Goal: Task Accomplishment & Management: Manage account settings

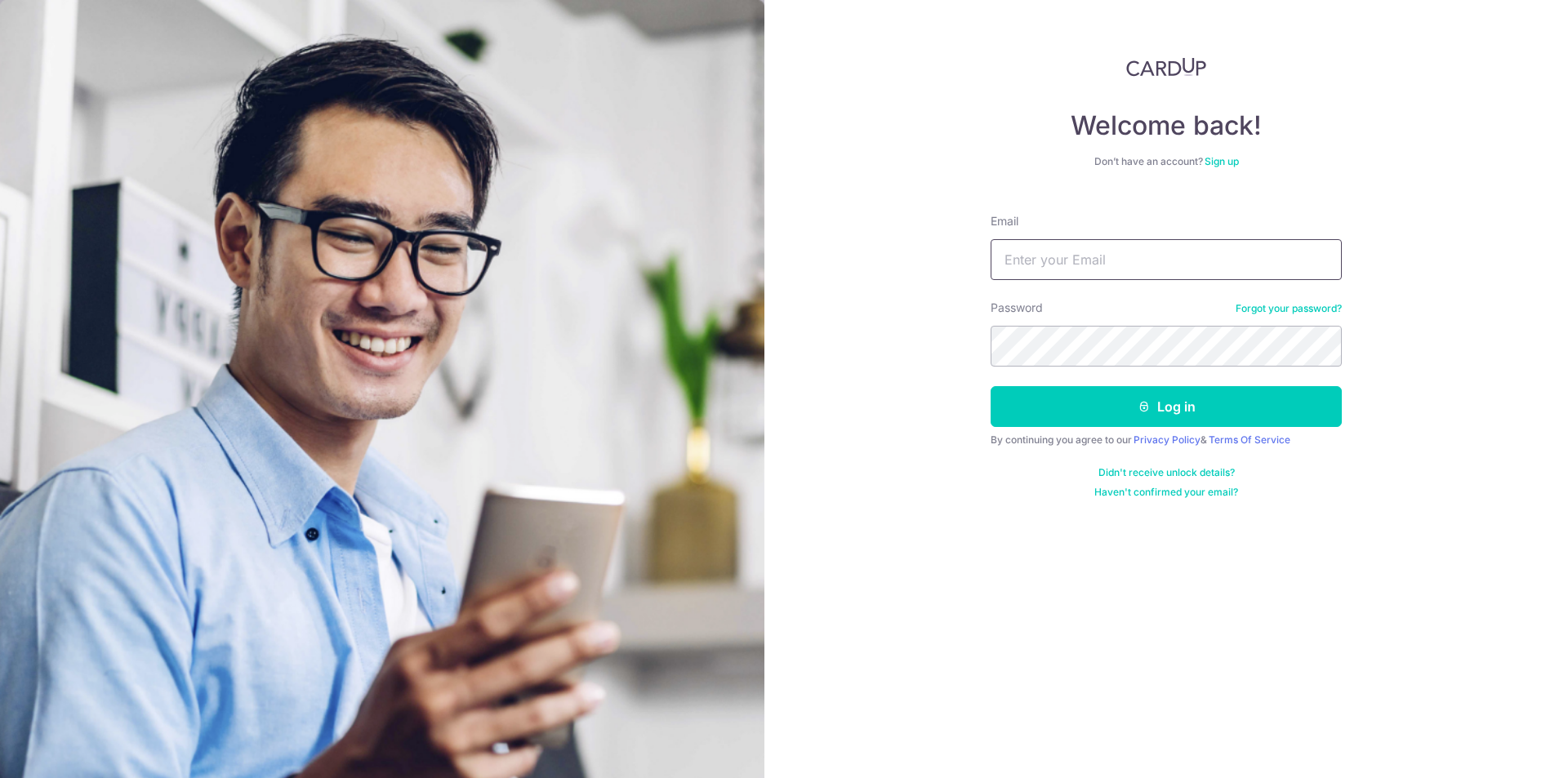
drag, startPoint x: 0, startPoint y: 0, endPoint x: 1068, endPoint y: 267, distance: 1100.9
click at [1068, 267] on input "Email" at bounding box center [1166, 260] width 351 height 41
type input "[EMAIL_ADDRESS][DOMAIN_NAME]"
click at [991, 386] on button "Log in" at bounding box center [1166, 407] width 351 height 41
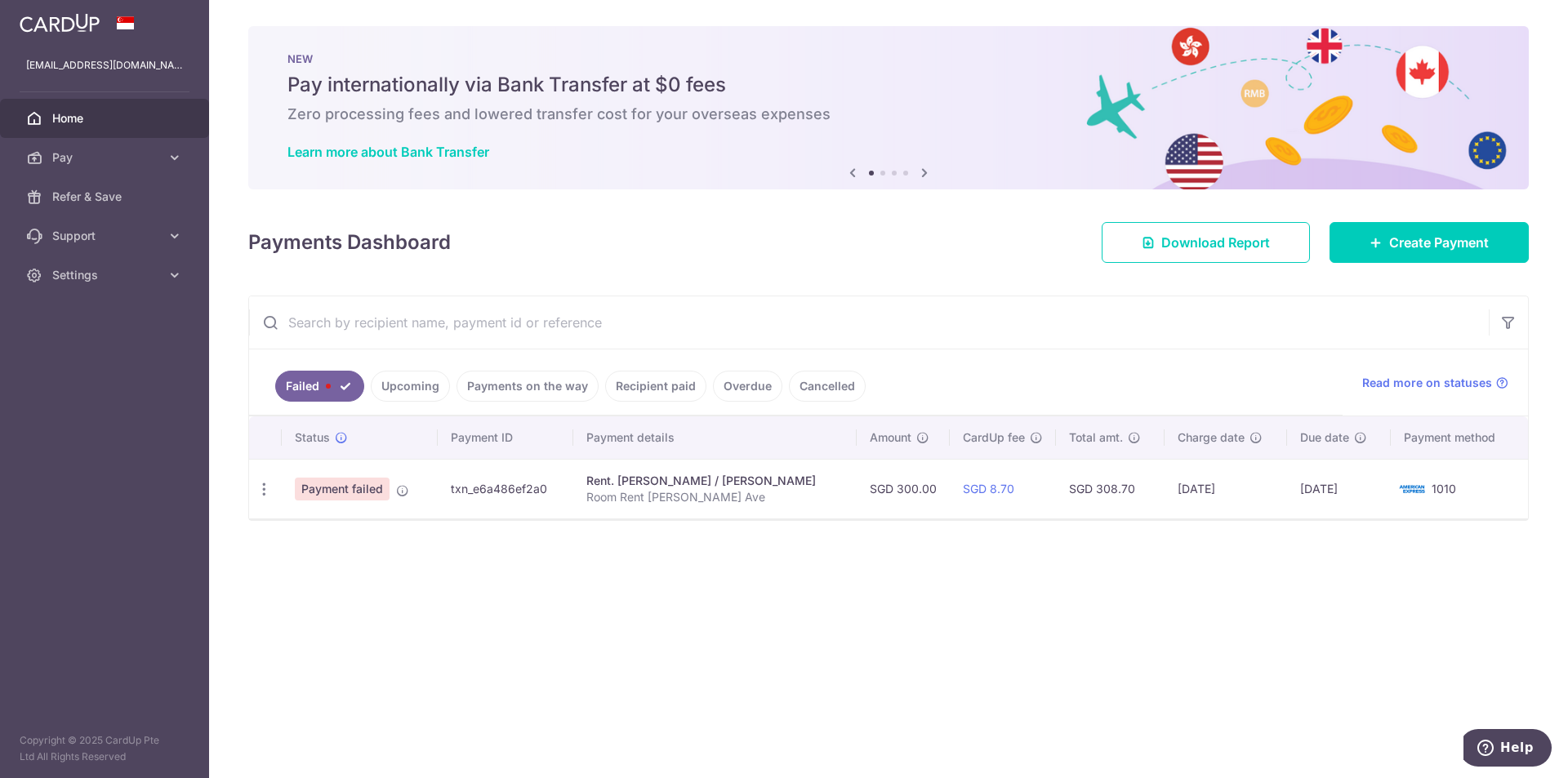
click at [405, 386] on link "Upcoming" at bounding box center [410, 386] width 79 height 31
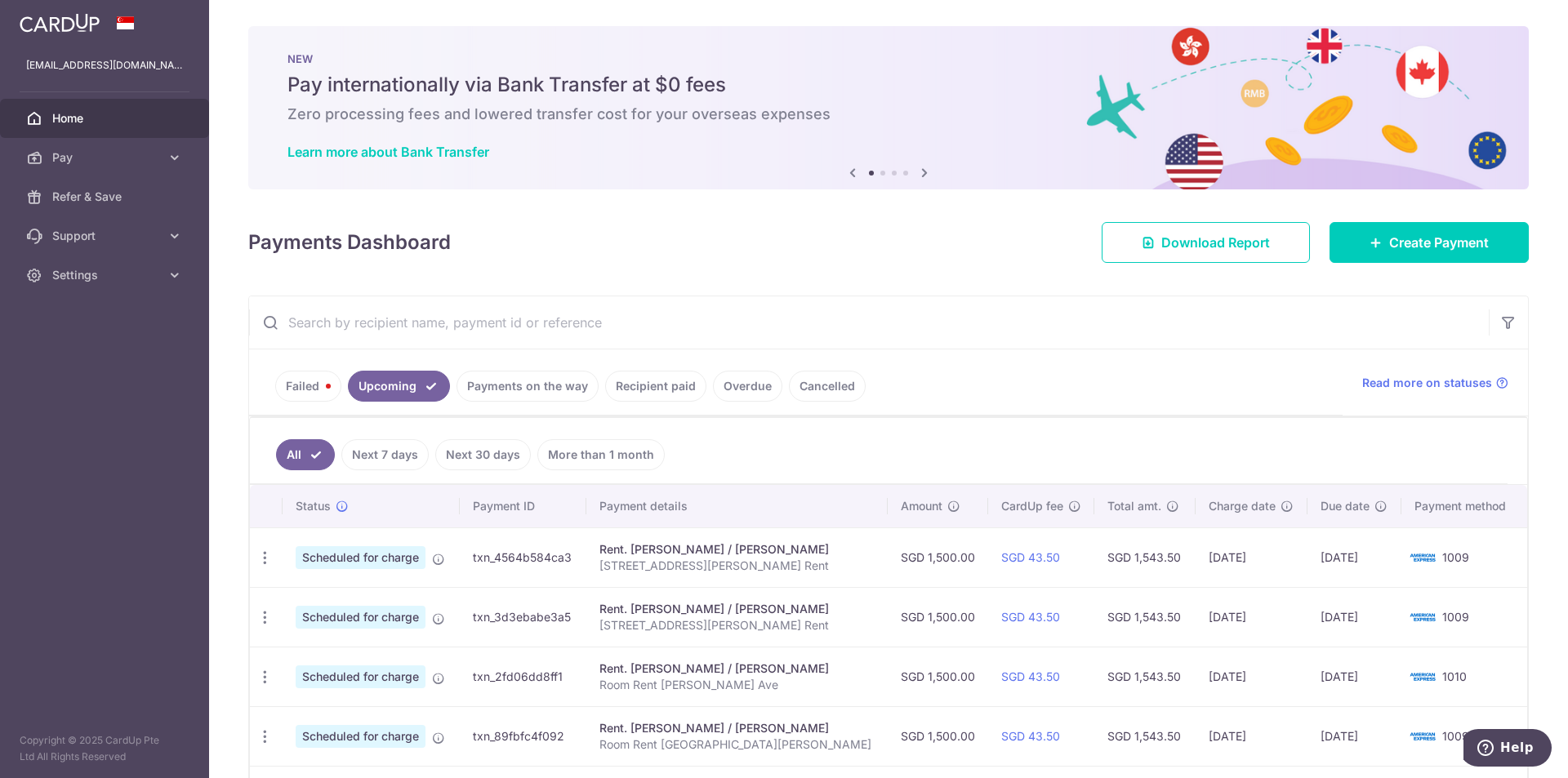
click at [302, 377] on link "Failed" at bounding box center [308, 386] width 66 height 31
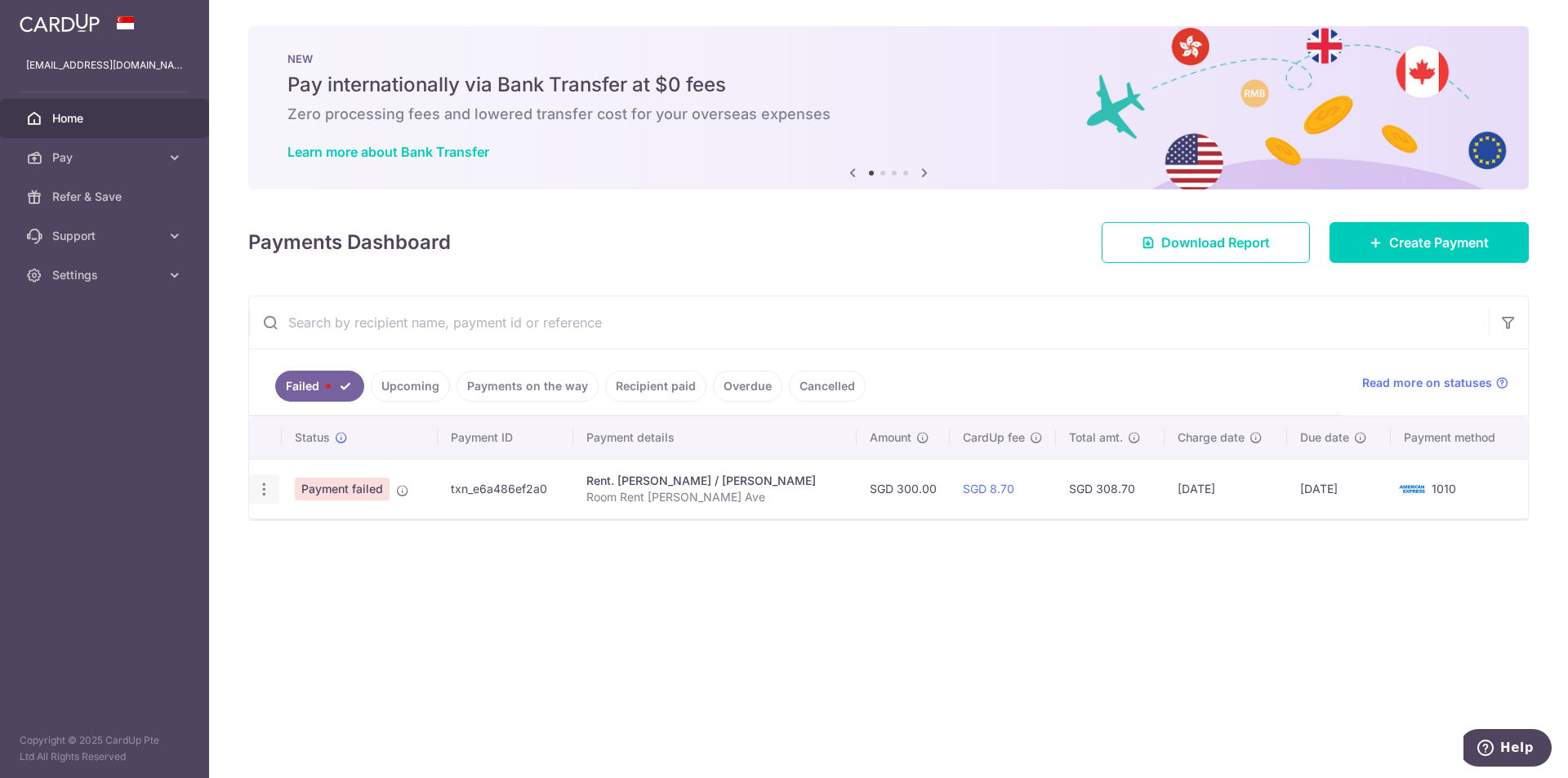
click at [257, 484] on icon "button" at bounding box center [264, 489] width 17 height 17
click at [324, 526] on span "Update payment" at bounding box center [351, 533] width 111 height 19
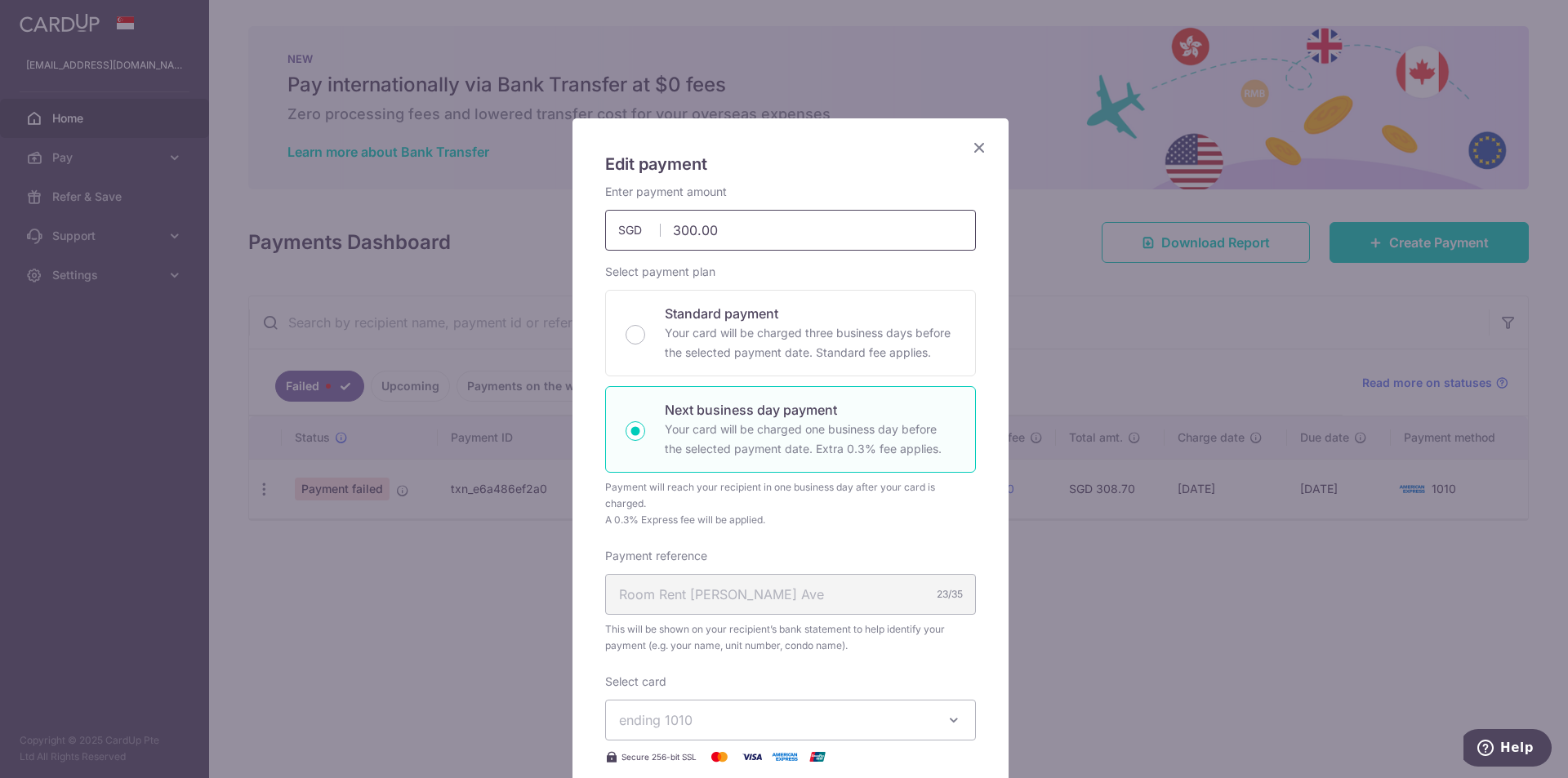
drag, startPoint x: 673, startPoint y: 230, endPoint x: 663, endPoint y: 228, distance: 10.2
click at [663, 228] on input "300.00" at bounding box center [790, 230] width 370 height 41
type input "200.00"
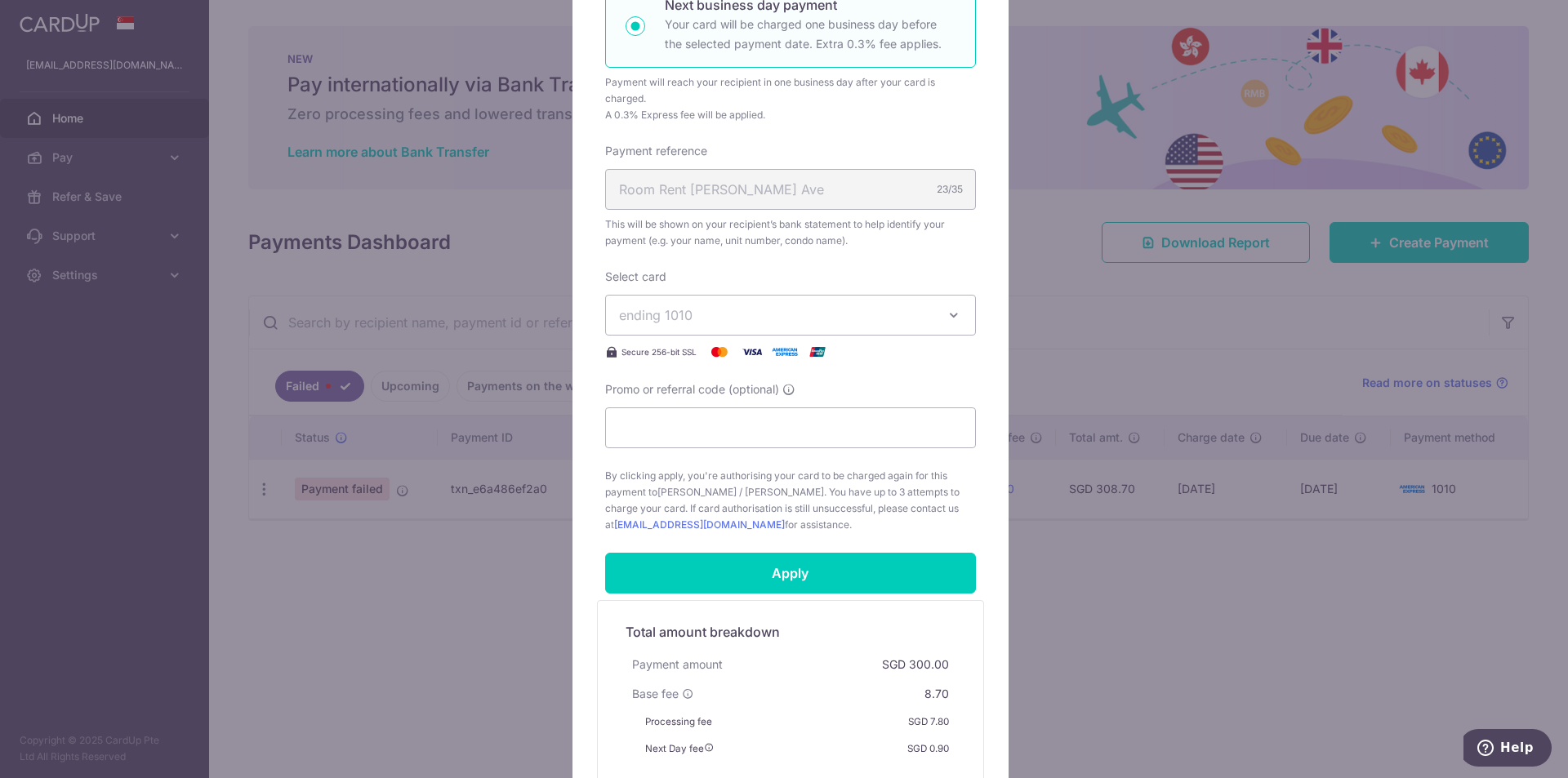
scroll to position [408, 0]
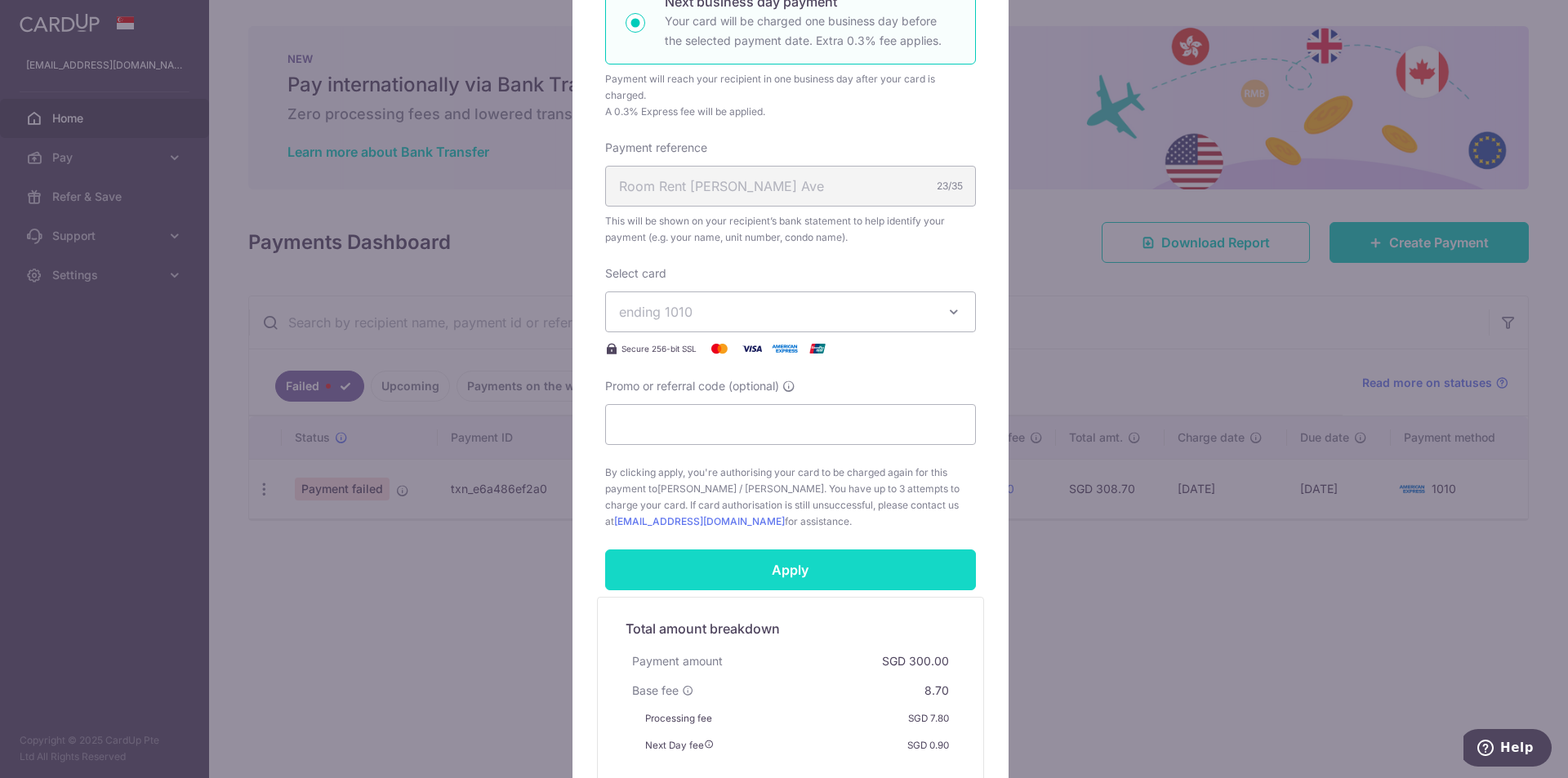
click at [798, 584] on input "Apply" at bounding box center [790, 570] width 370 height 41
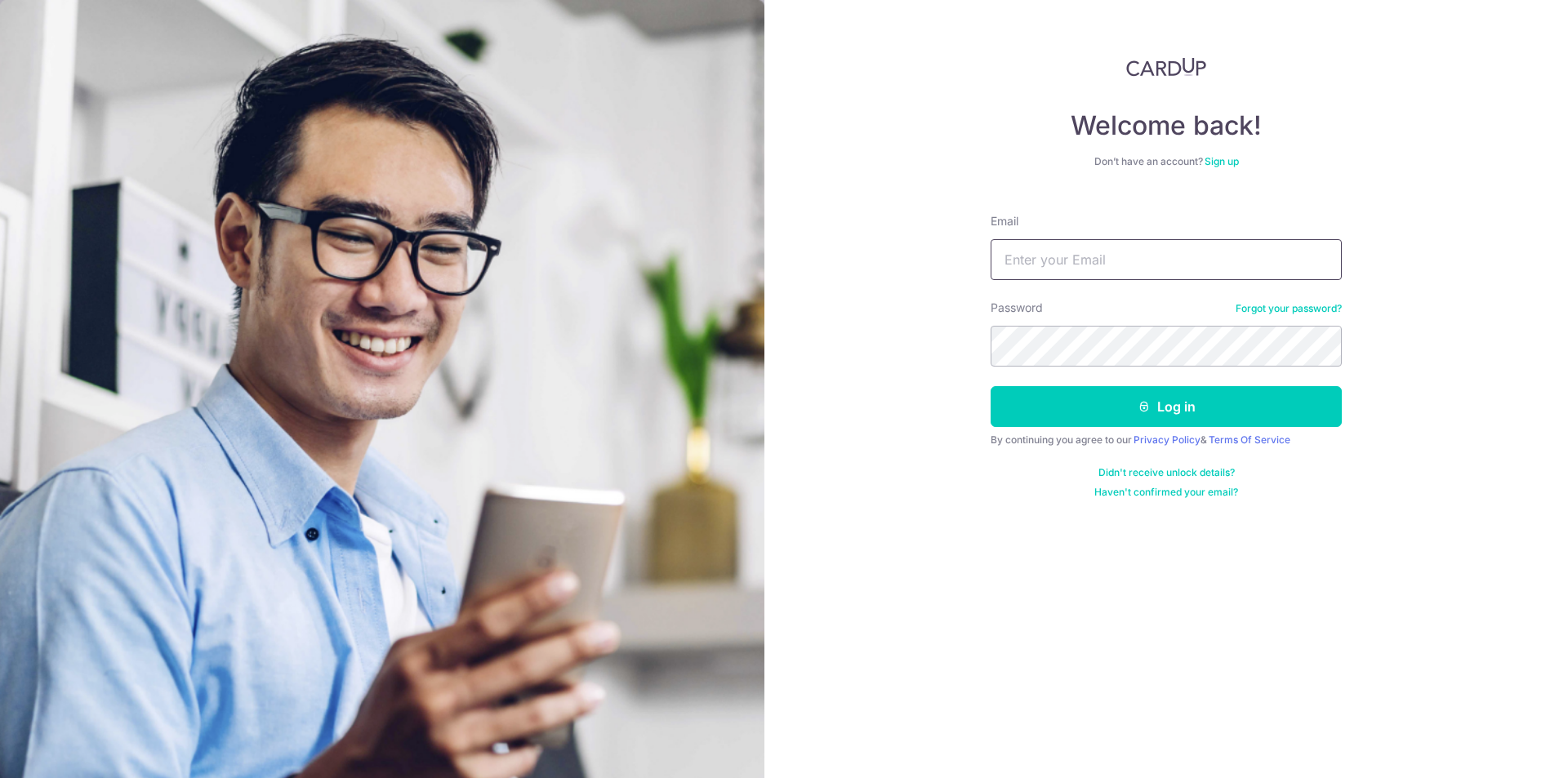
click at [1014, 263] on input "Email" at bounding box center [1166, 260] width 351 height 41
type input "[EMAIL_ADDRESS][DOMAIN_NAME]"
click at [1089, 403] on button "Log in" at bounding box center [1166, 407] width 351 height 41
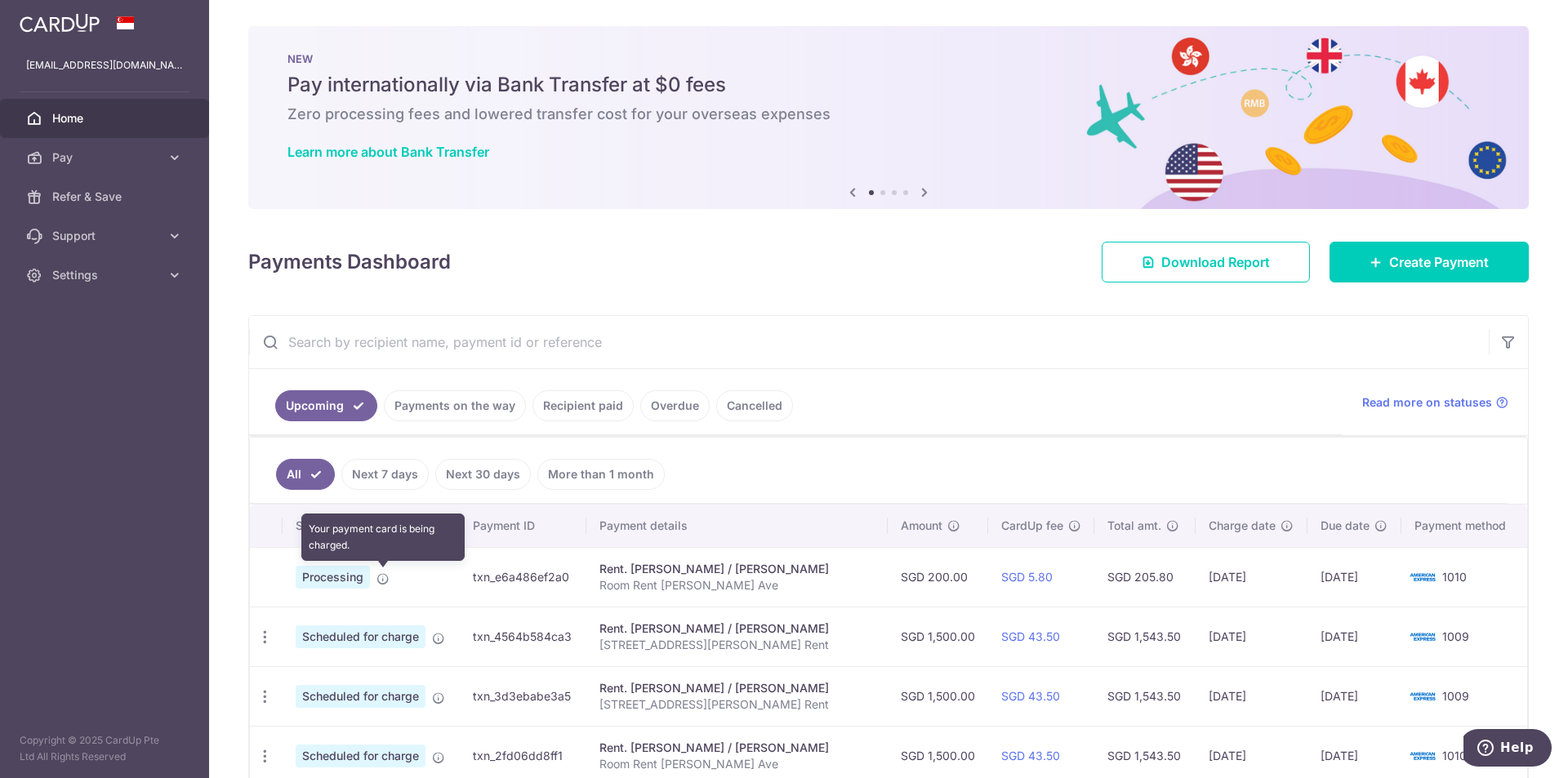
click at [385, 579] on icon at bounding box center [382, 578] width 13 height 13
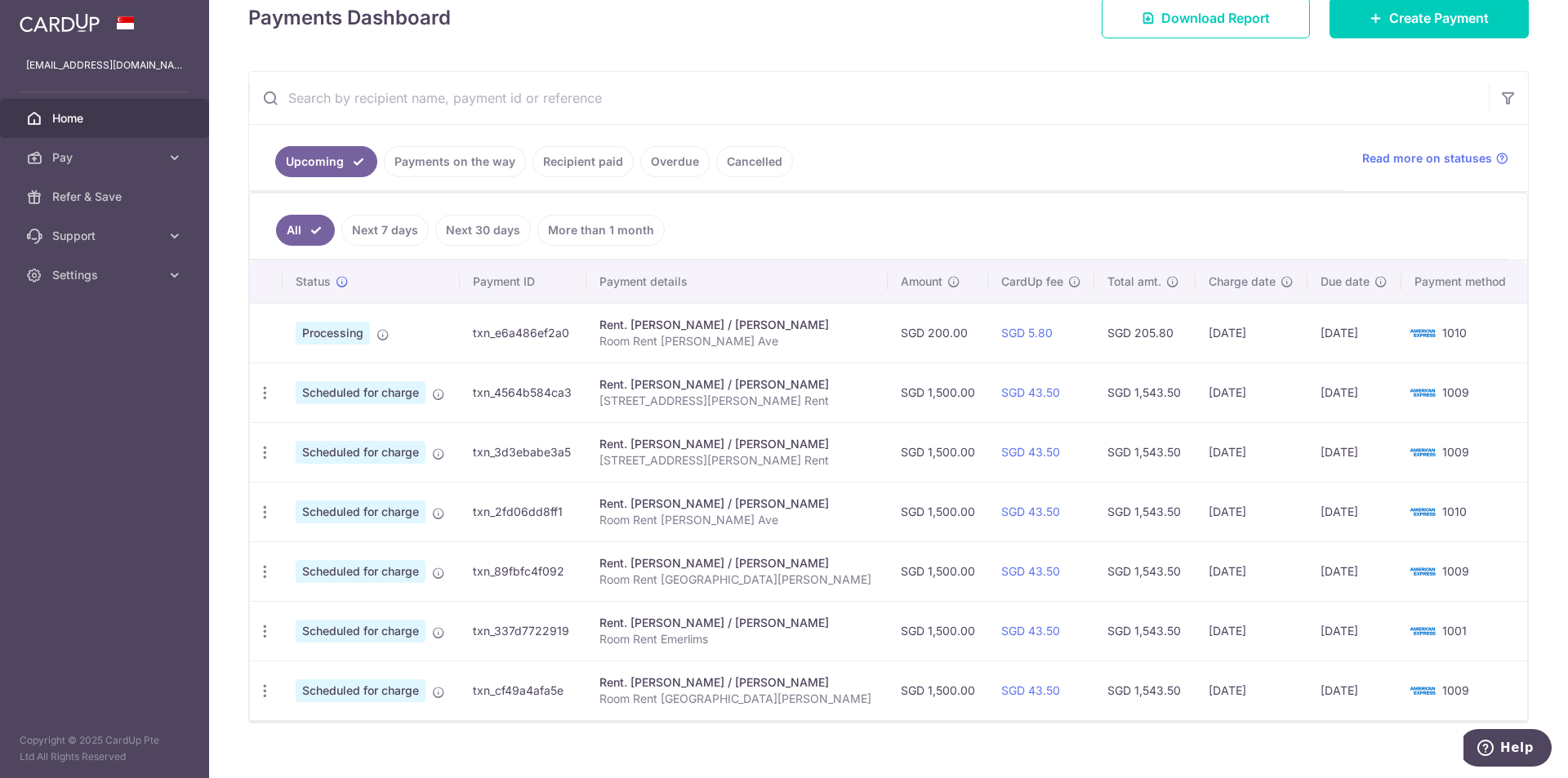
scroll to position [245, 0]
click at [599, 331] on div "Rent. [PERSON_NAME] / [PERSON_NAME]" at bounding box center [737, 324] width 275 height 16
click at [338, 280] on icon at bounding box center [342, 280] width 13 height 13
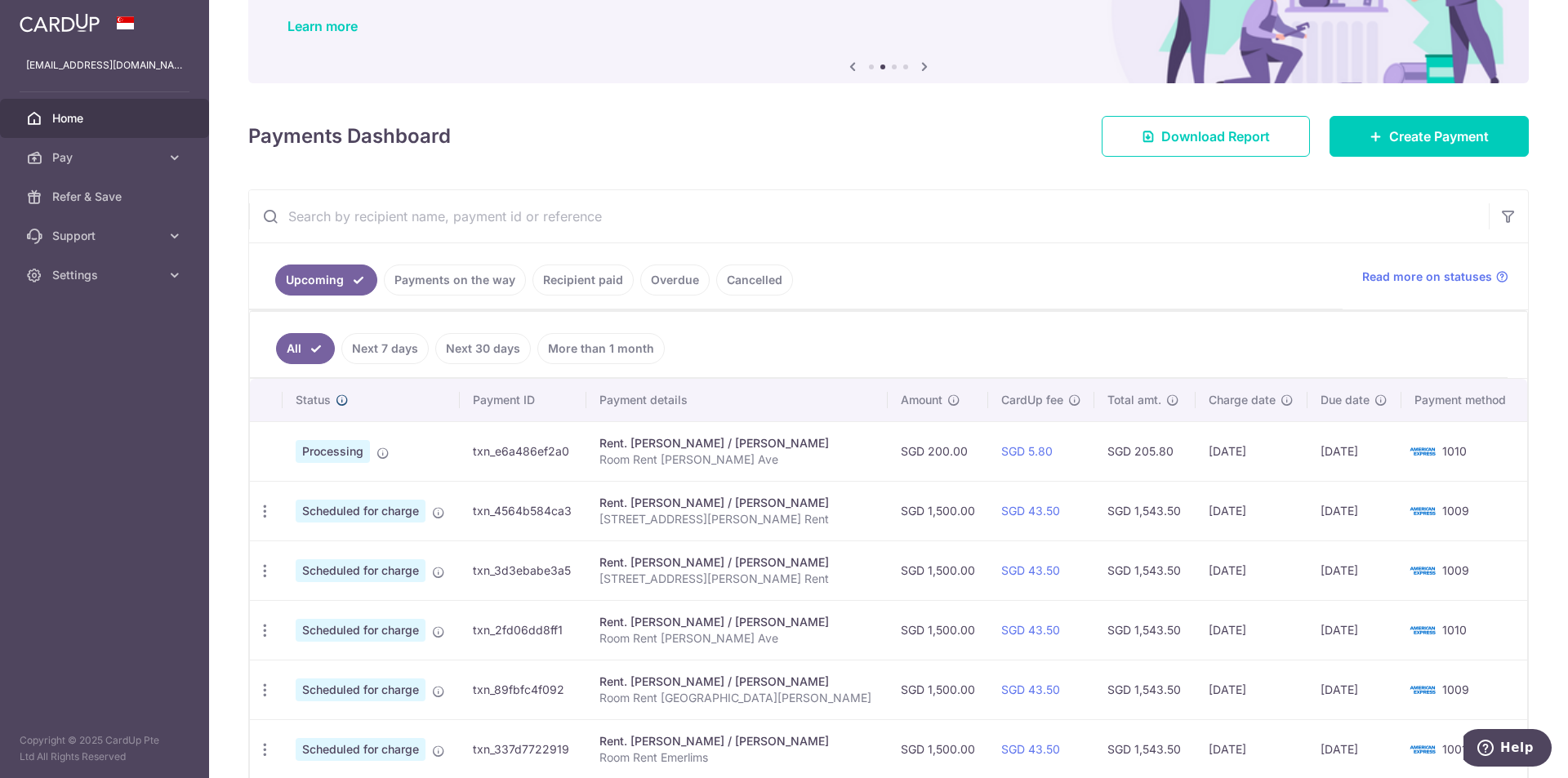
scroll to position [266, 0]
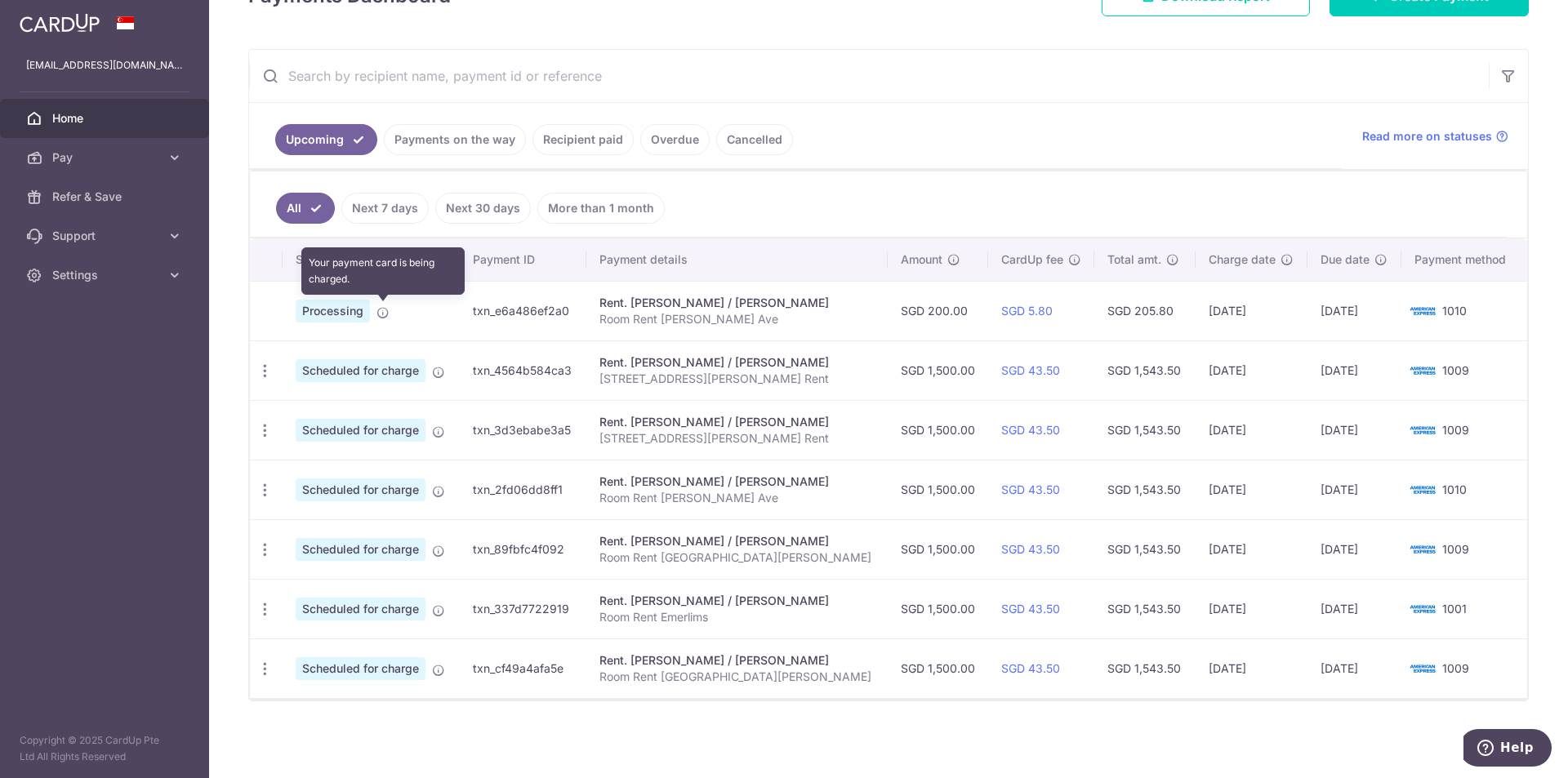
click at [384, 313] on icon at bounding box center [382, 312] width 13 height 13
click at [465, 137] on link "Payments on the way" at bounding box center [455, 139] width 142 height 31
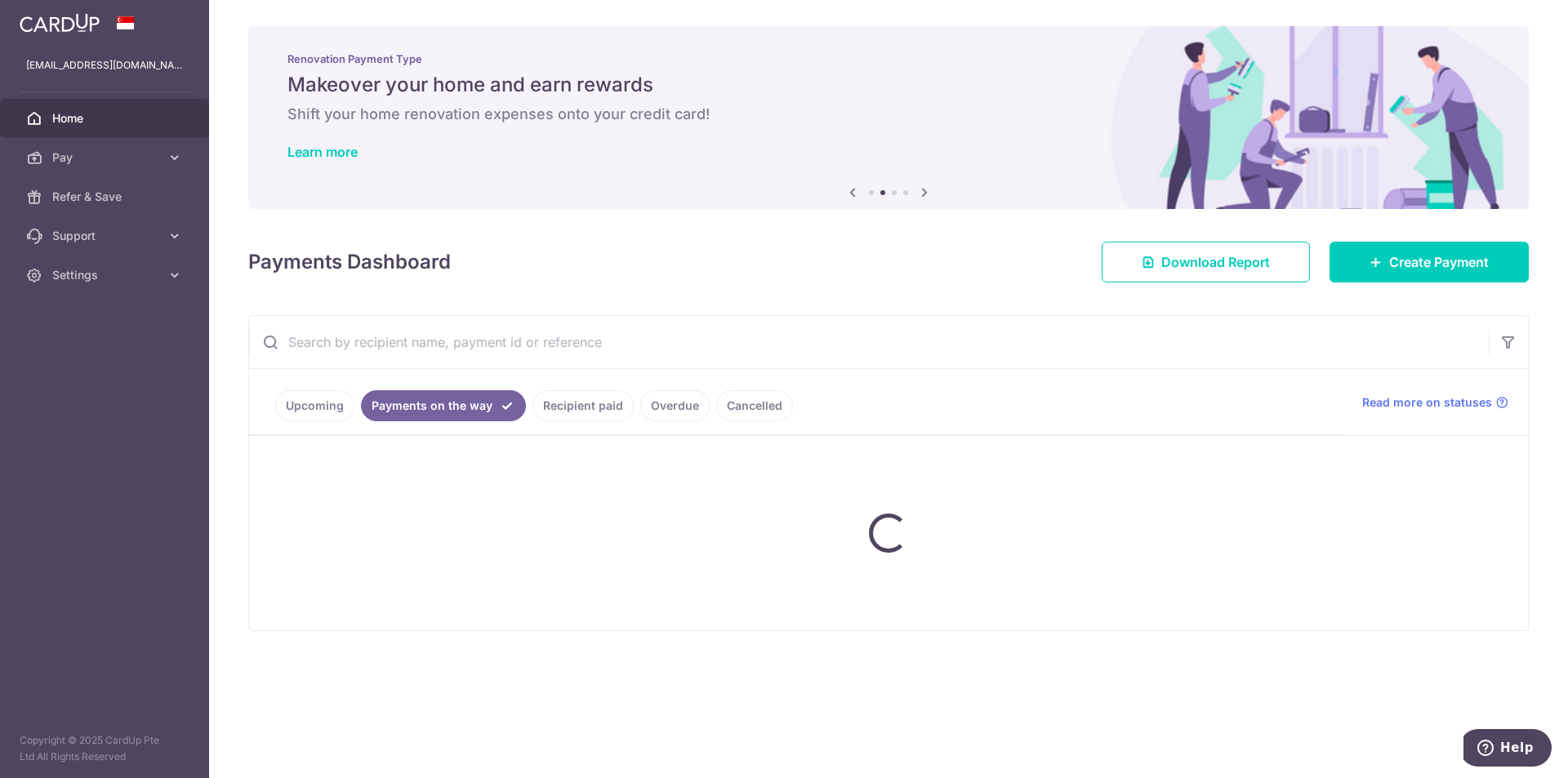
scroll to position [0, 0]
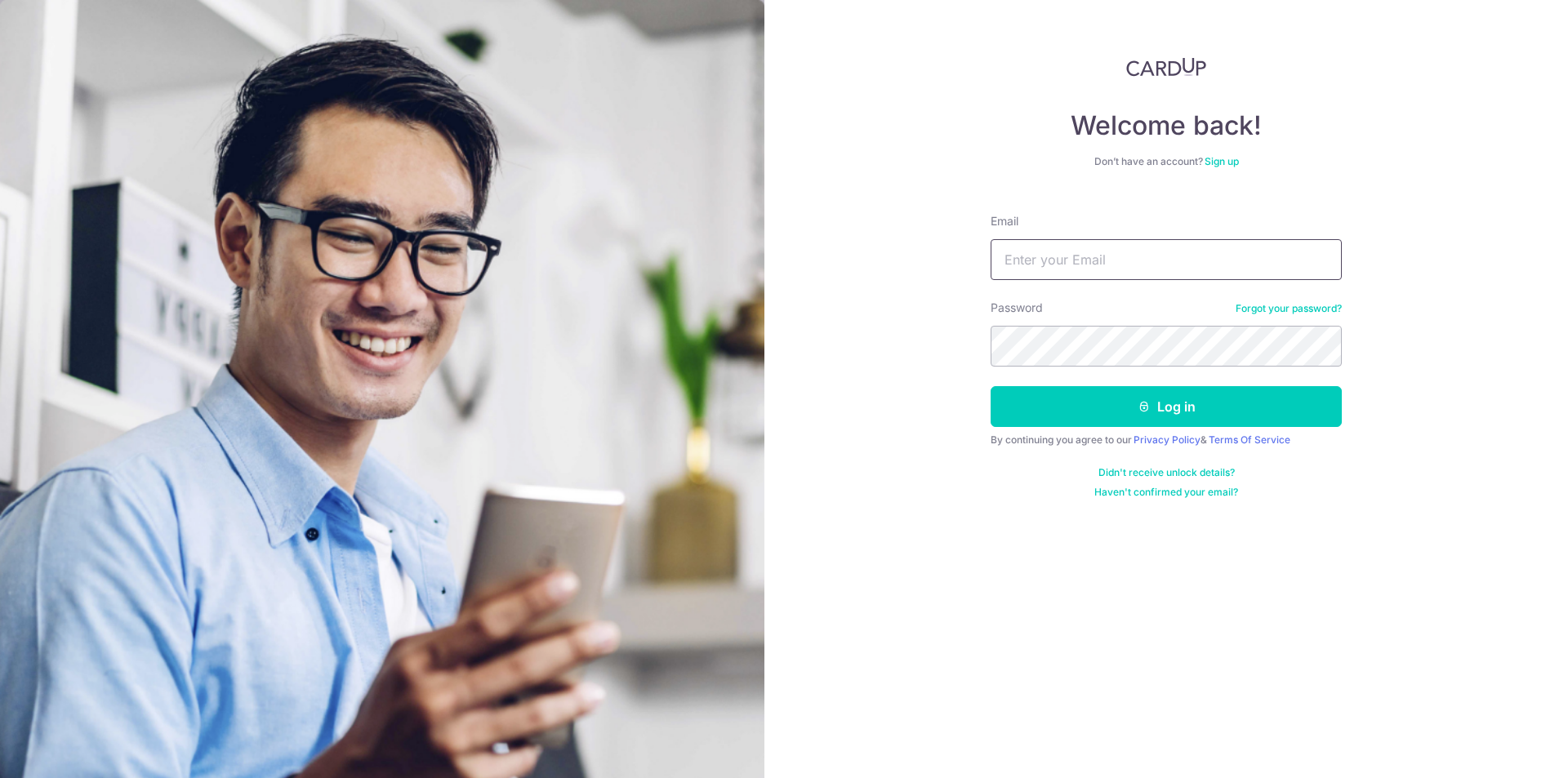
click at [1051, 257] on input "Email" at bounding box center [1166, 260] width 351 height 41
type input "[EMAIL_ADDRESS][DOMAIN_NAME]"
click at [1108, 403] on button "Log in" at bounding box center [1166, 407] width 351 height 41
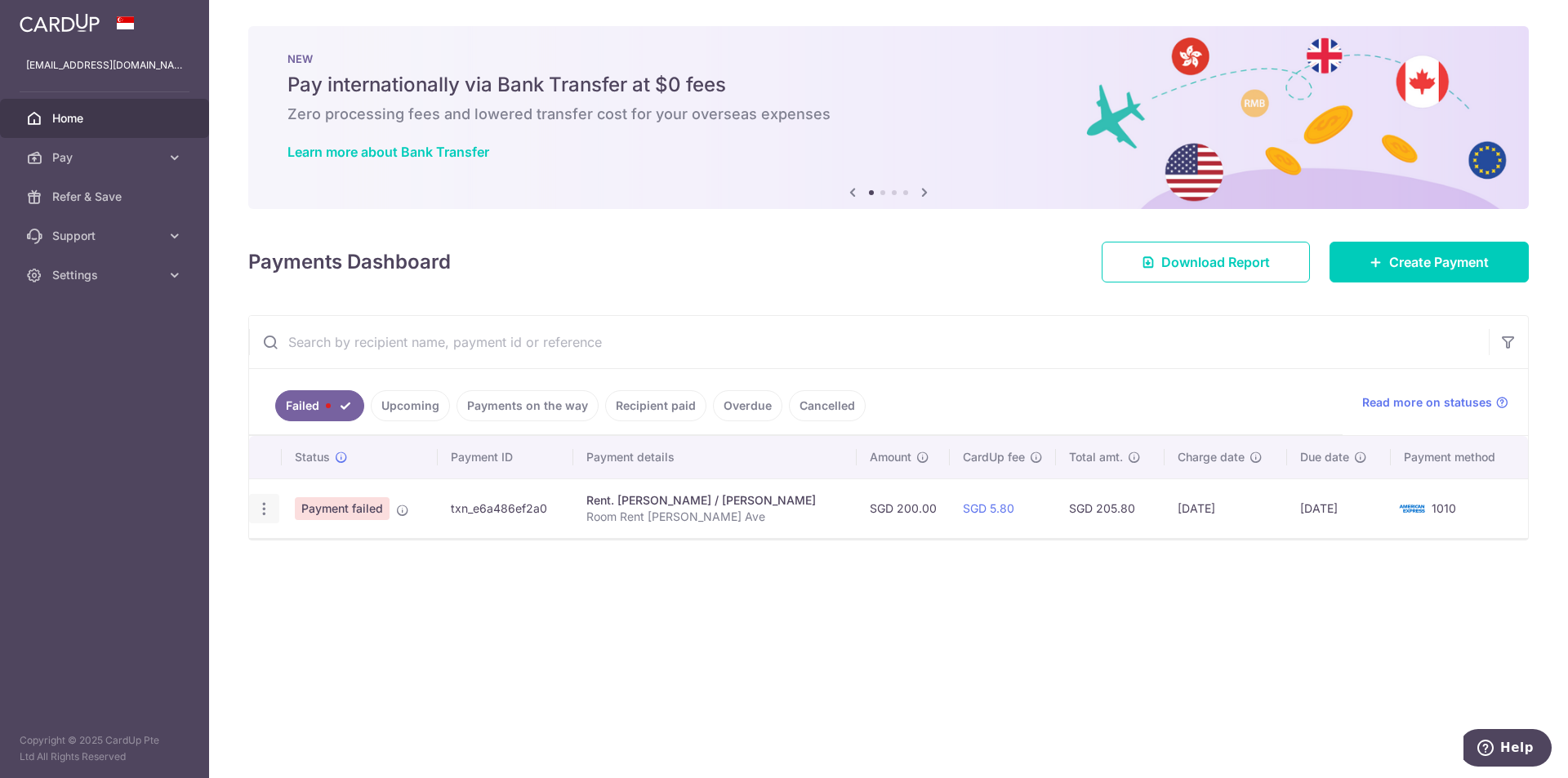
click at [257, 506] on icon "button" at bounding box center [264, 509] width 17 height 17
click at [695, 579] on div "Status Payment ID Payment details Amount CardUp fee Total amt. Charge date Due …" at bounding box center [888, 538] width 1279 height 203
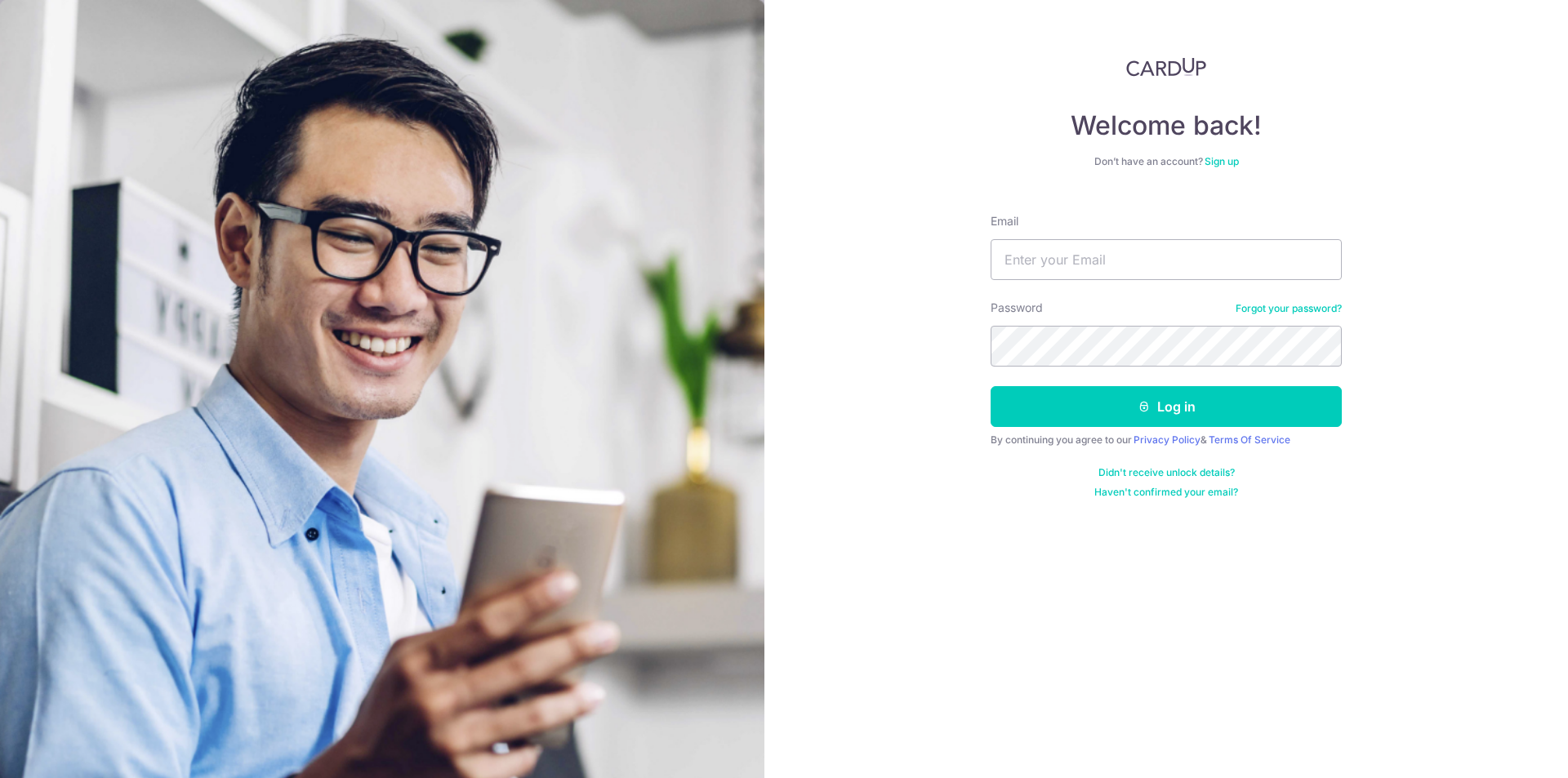
click at [1082, 265] on input "Email" at bounding box center [1166, 260] width 351 height 41
type input "[EMAIL_ADDRESS][DOMAIN_NAME]"
click at [1109, 408] on button "Log in" at bounding box center [1166, 407] width 351 height 41
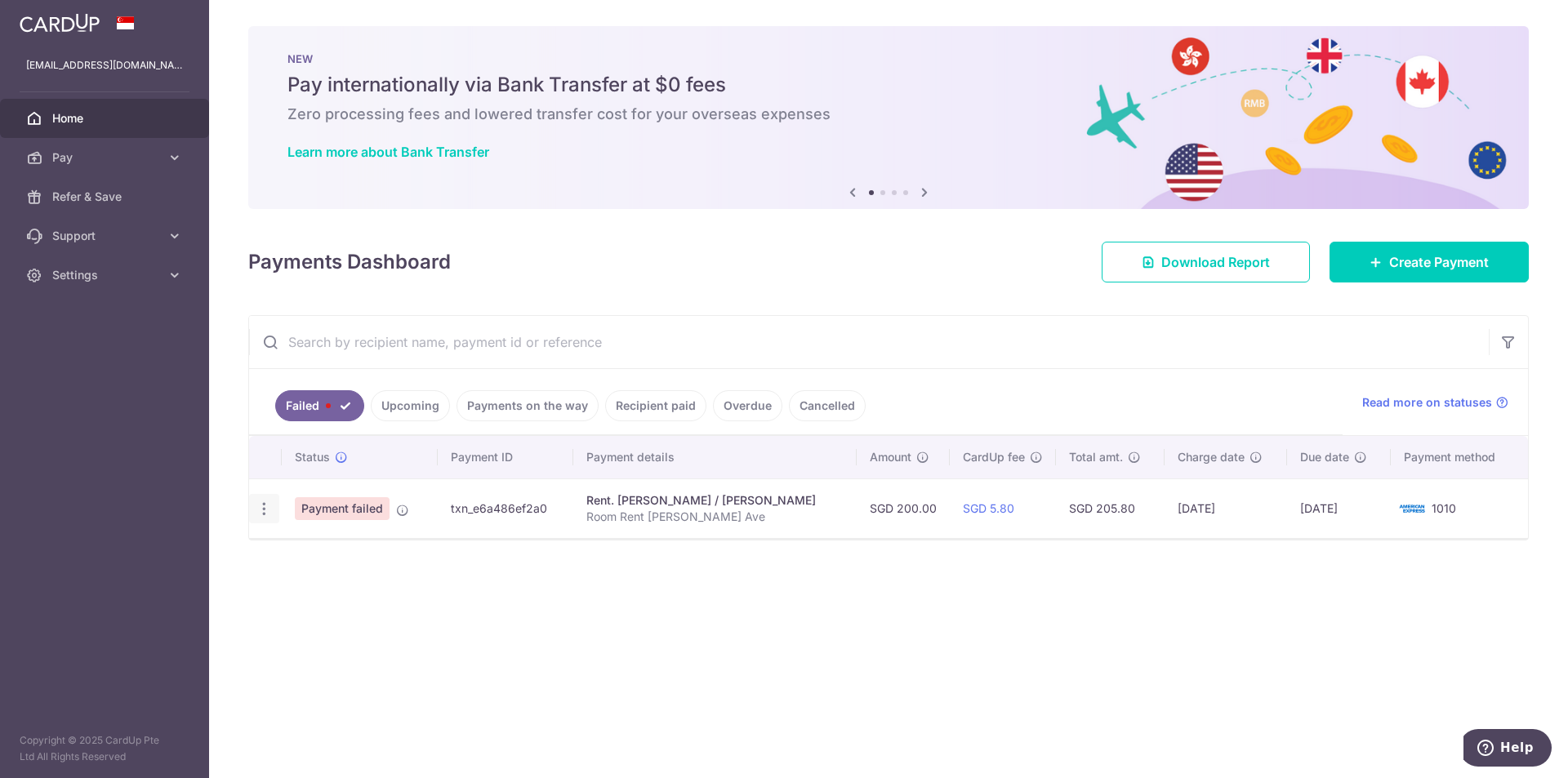
click at [255, 499] on div "Update payment Upload doc" at bounding box center [264, 509] width 30 height 30
click at [262, 509] on icon "button" at bounding box center [264, 509] width 17 height 17
drag, startPoint x: 742, startPoint y: 627, endPoint x: 769, endPoint y: 628, distance: 27.0
click at [750, 627] on div "Status Payment ID Payment details Amount CardUp fee Total amt. Charge date Due …" at bounding box center [888, 538] width 1279 height 203
